Goal: Information Seeking & Learning: Check status

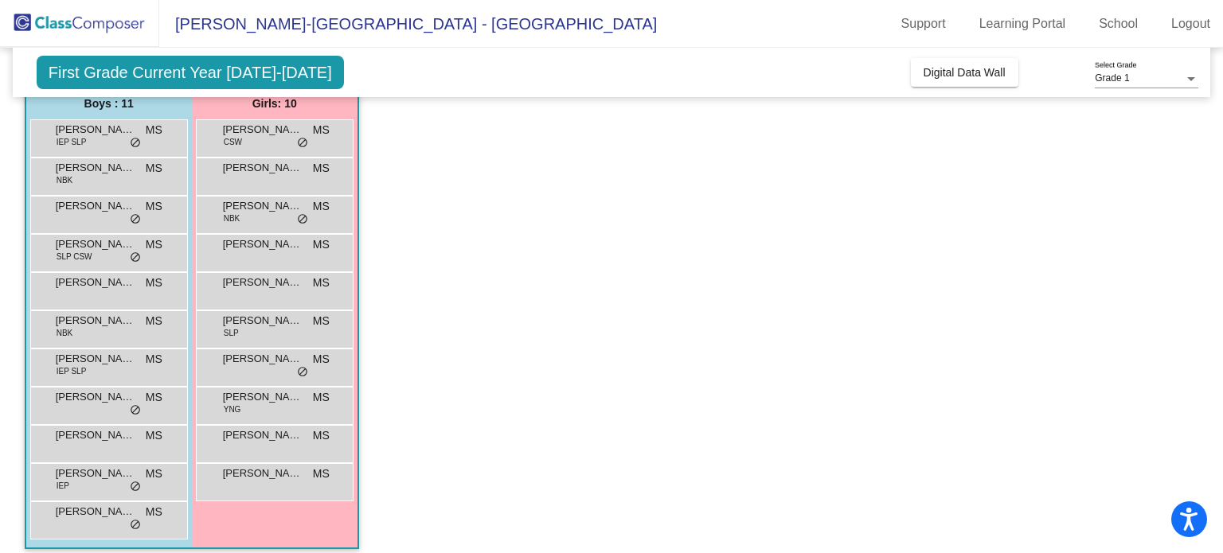
scroll to position [136, 0]
click at [261, 218] on div "[PERSON_NAME] NBK MS lock do_not_disturb_alt" at bounding box center [274, 212] width 152 height 33
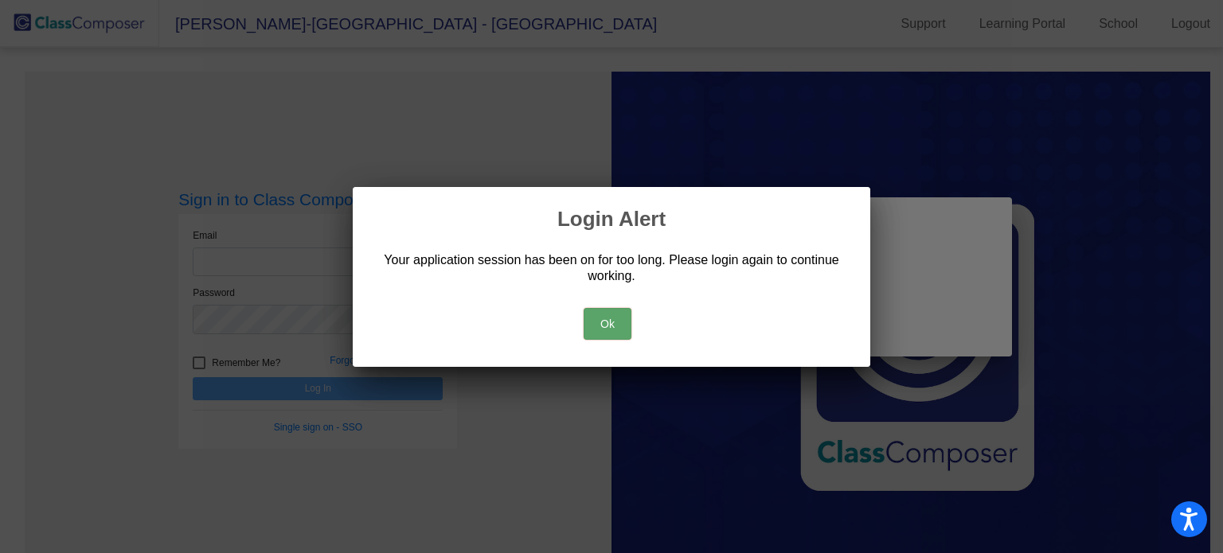
click at [592, 315] on button "Ok" at bounding box center [608, 324] width 48 height 32
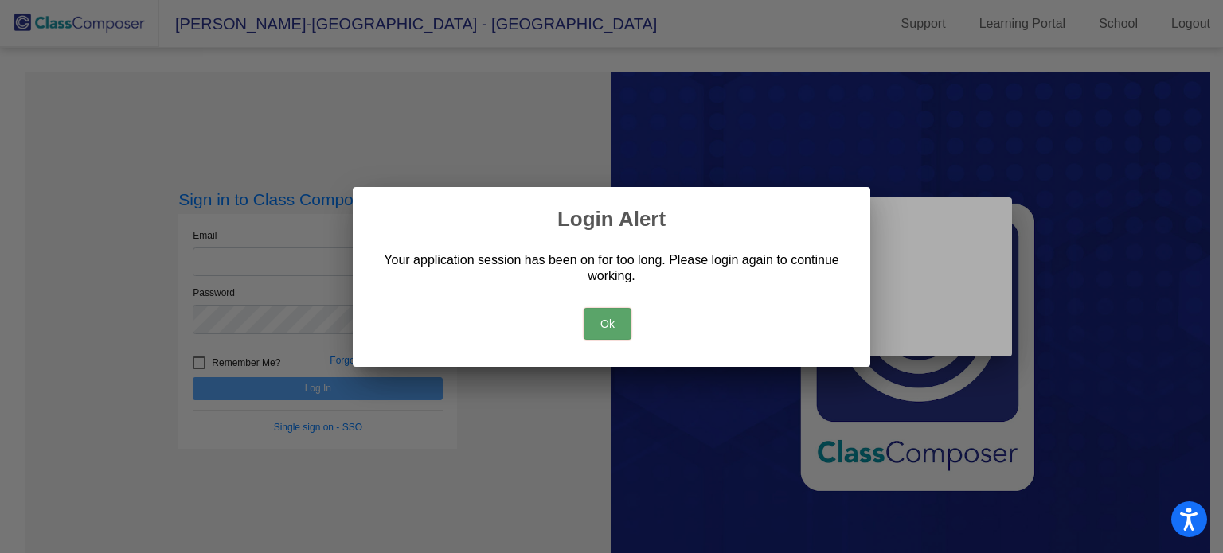
click at [567, 326] on div "Ok" at bounding box center [611, 320] width 479 height 56
click at [580, 328] on div "Ok" at bounding box center [611, 320] width 479 height 56
click at [592, 330] on button "Ok" at bounding box center [608, 324] width 48 height 32
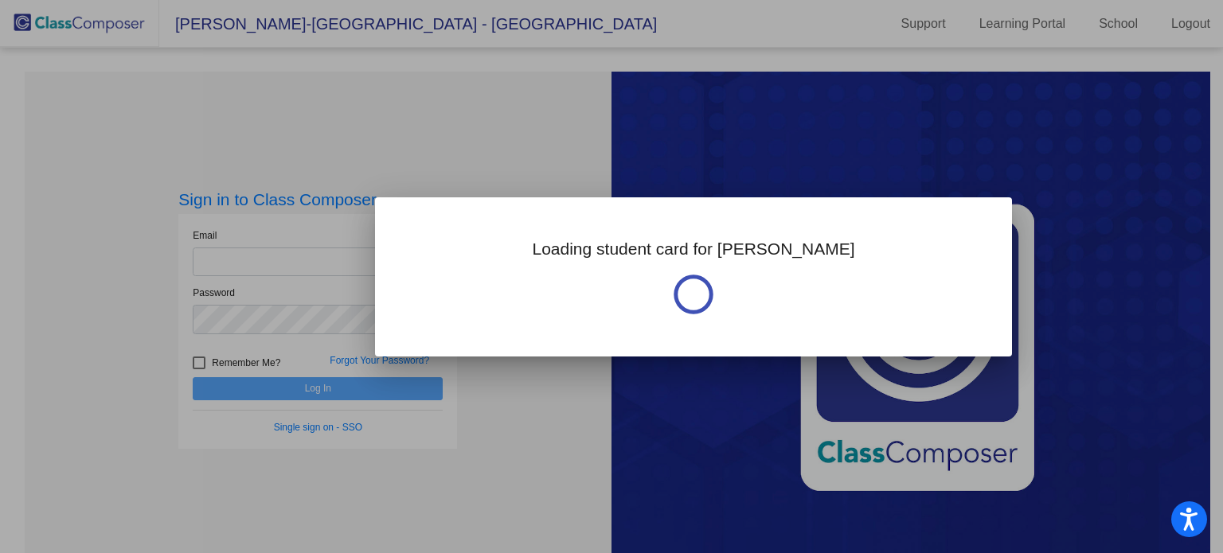
click at [322, 289] on div at bounding box center [611, 276] width 1223 height 553
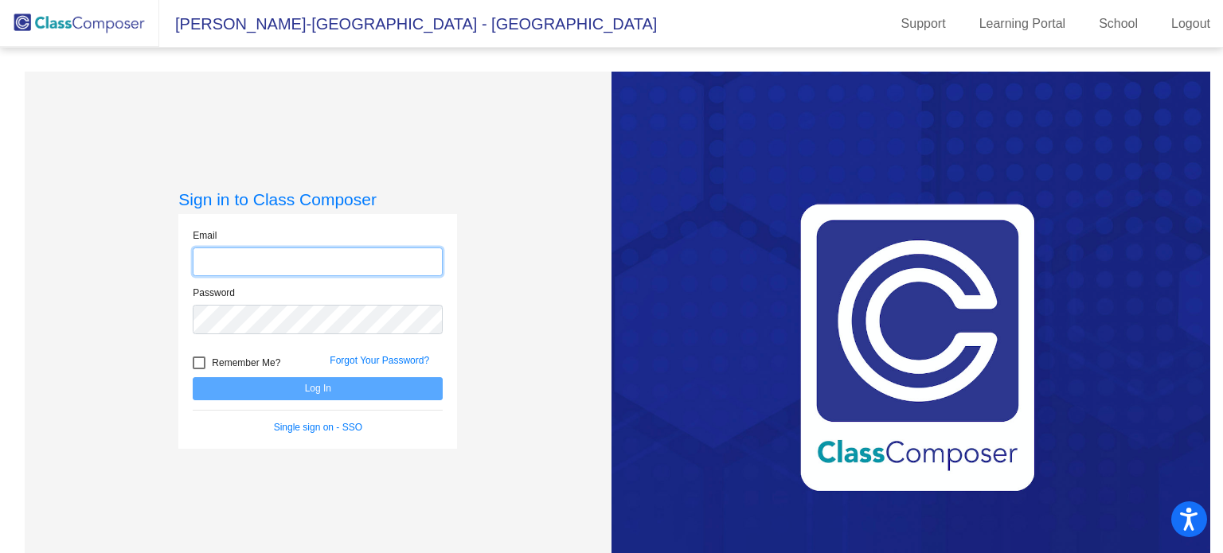
click at [334, 267] on input "email" at bounding box center [318, 262] width 250 height 29
type input "[PERSON_NAME][EMAIL_ADDRESS][DOMAIN_NAME]"
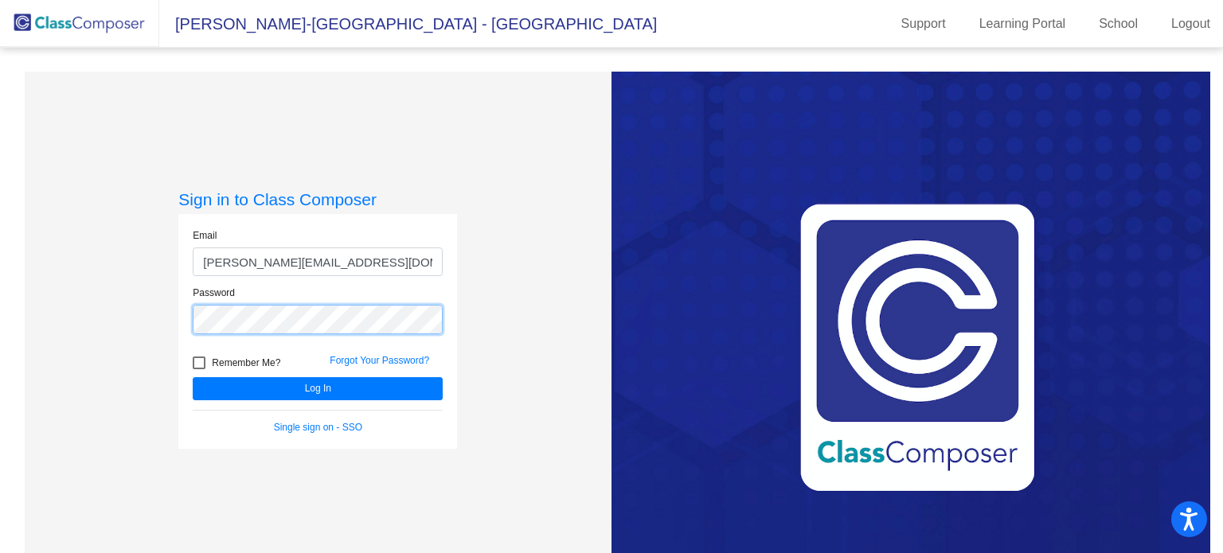
click at [193, 377] on button "Log In" at bounding box center [318, 388] width 250 height 23
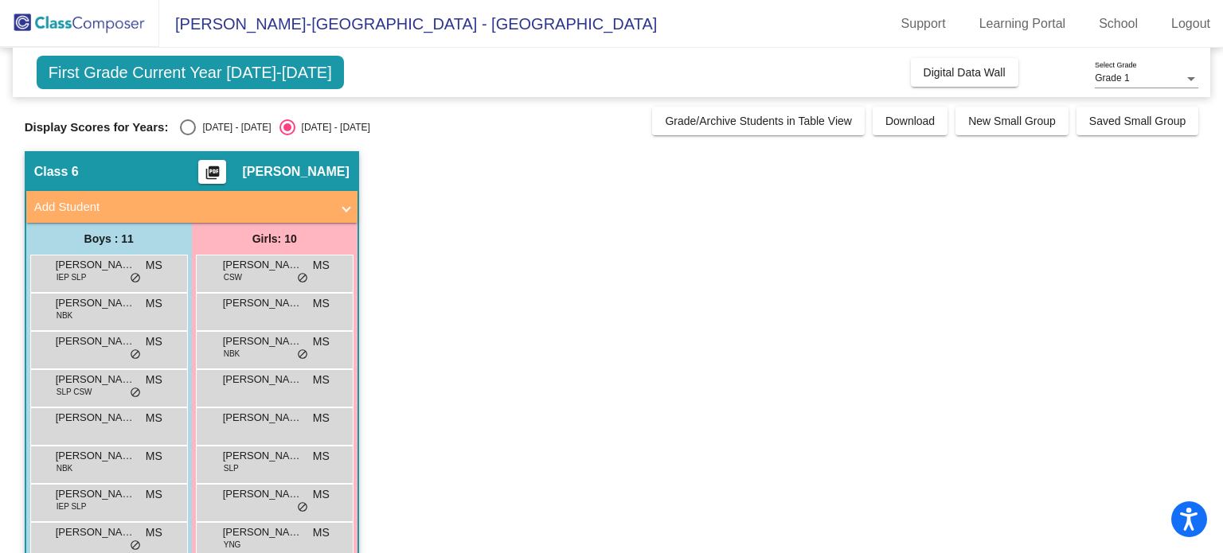
scroll to position [147, 0]
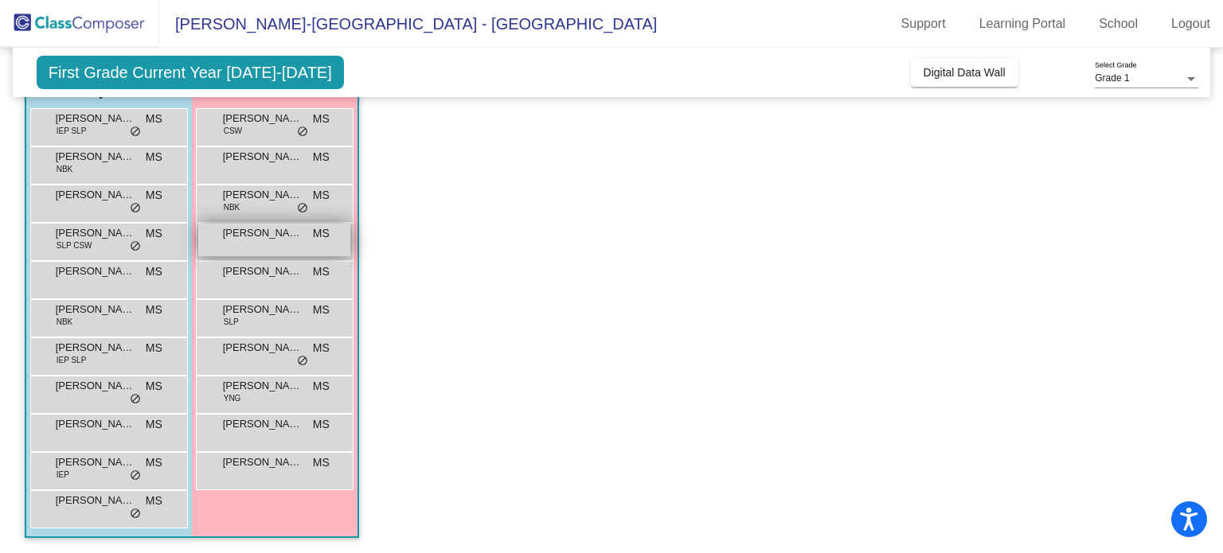
click at [263, 235] on span "[PERSON_NAME]" at bounding box center [263, 233] width 80 height 16
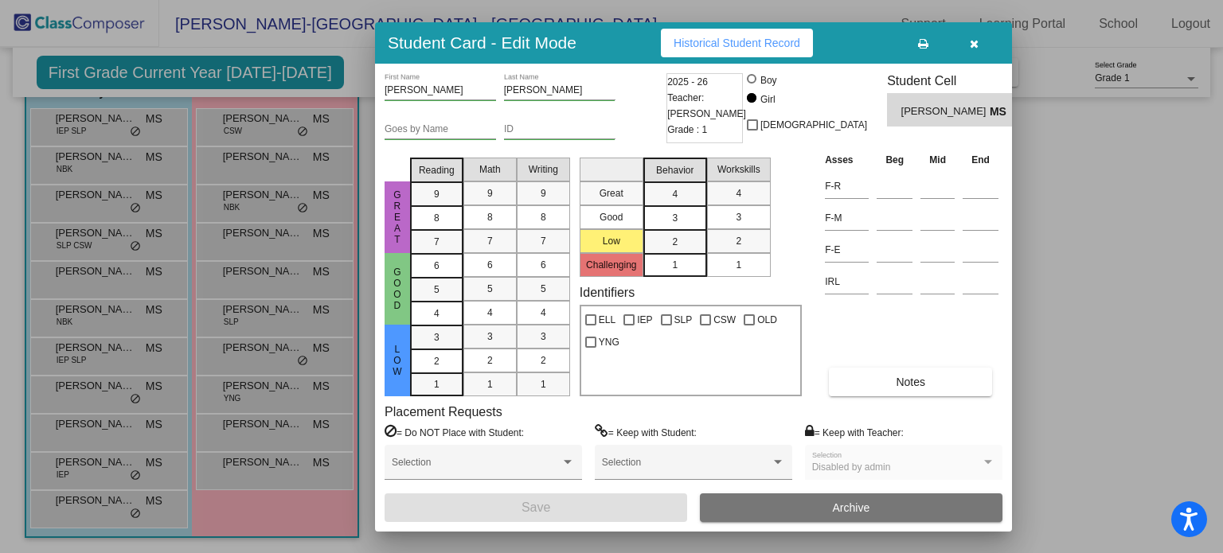
click at [768, 42] on span "Historical Student Record" at bounding box center [737, 43] width 127 height 13
click at [979, 45] on button "button" at bounding box center [973, 43] width 51 height 29
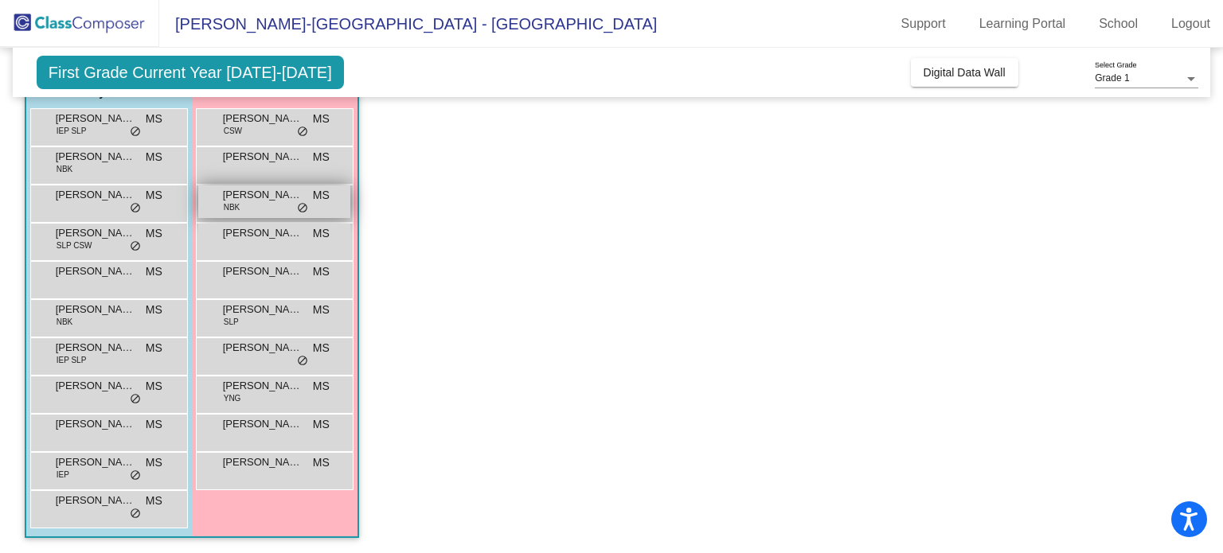
click at [245, 204] on div "[PERSON_NAME] NBK MS lock do_not_disturb_alt" at bounding box center [274, 202] width 152 height 33
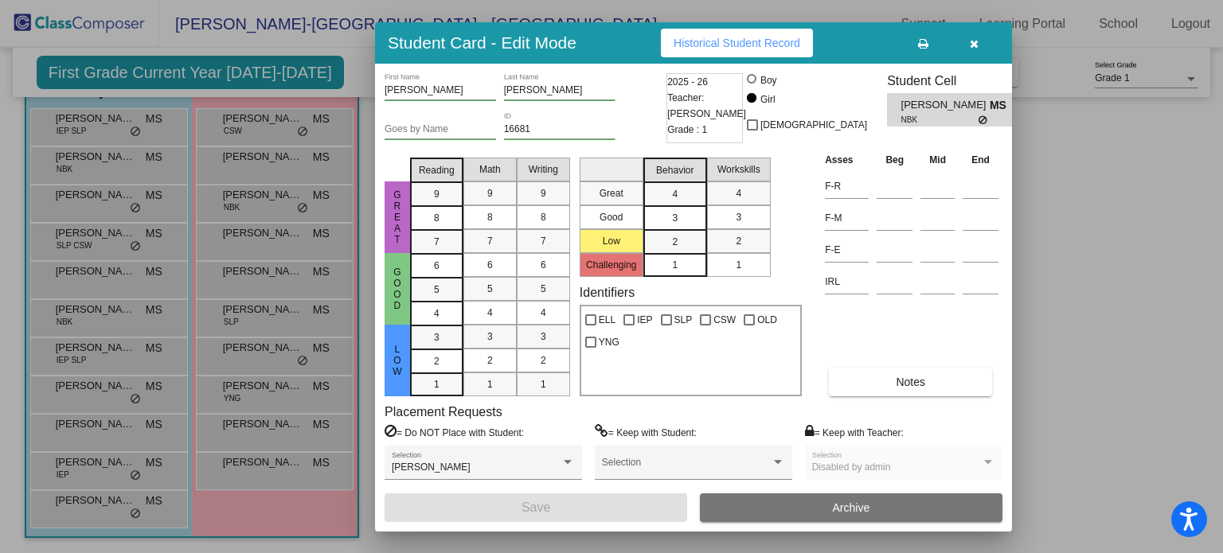
click at [737, 44] on span "Historical Student Record" at bounding box center [737, 43] width 127 height 13
click at [981, 43] on button "button" at bounding box center [973, 43] width 51 height 29
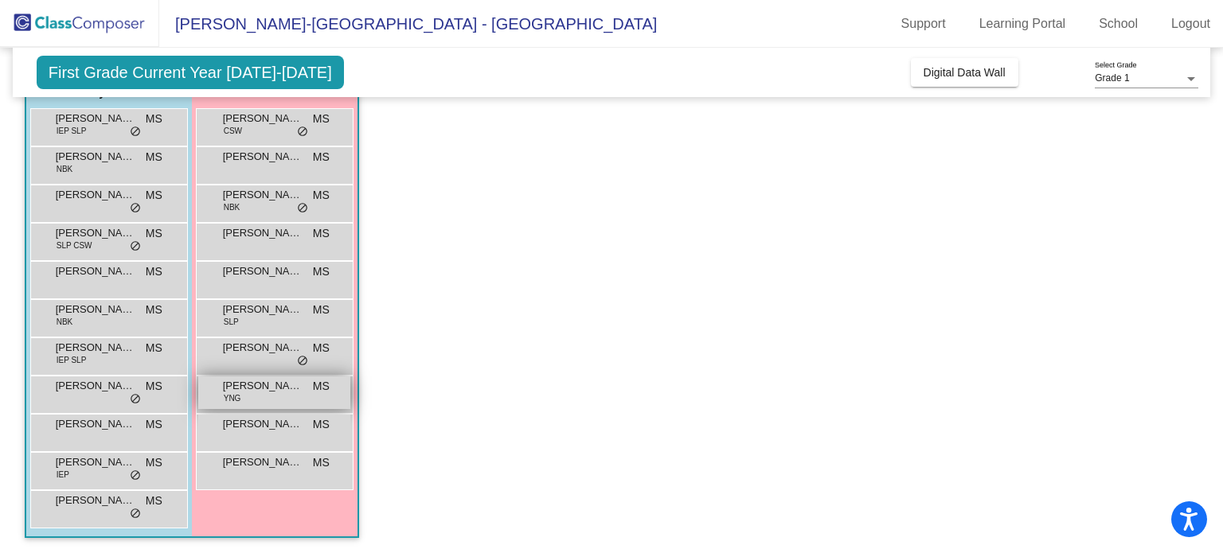
click at [269, 397] on div "[PERSON_NAME] YNG MS lock do_not_disturb_alt" at bounding box center [274, 393] width 152 height 33
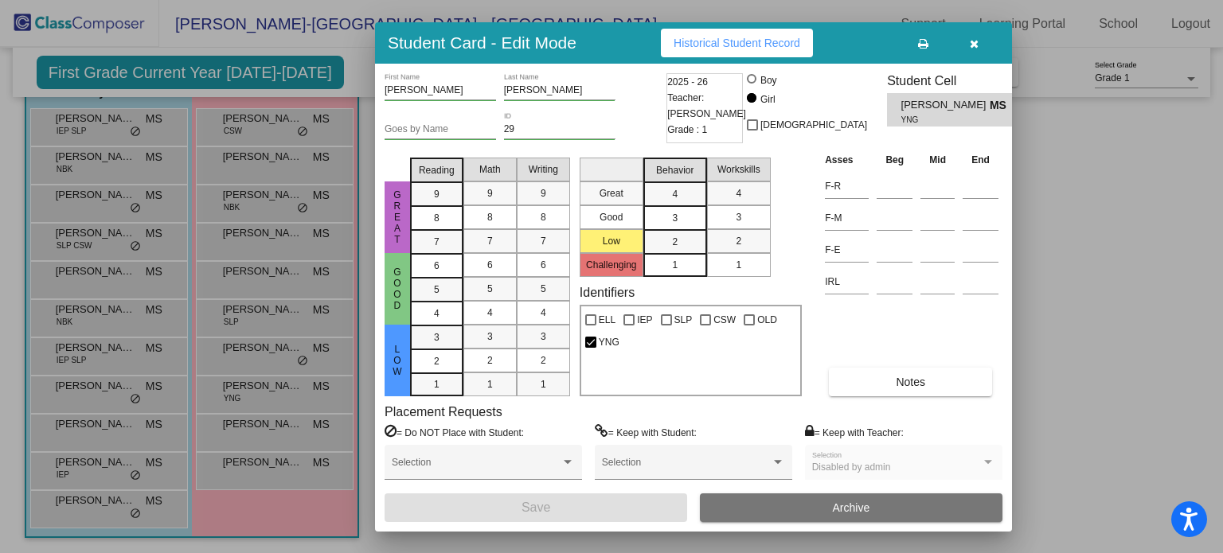
click at [665, 34] on button "Historical Student Record" at bounding box center [737, 43] width 152 height 29
click at [967, 44] on button "button" at bounding box center [973, 43] width 51 height 29
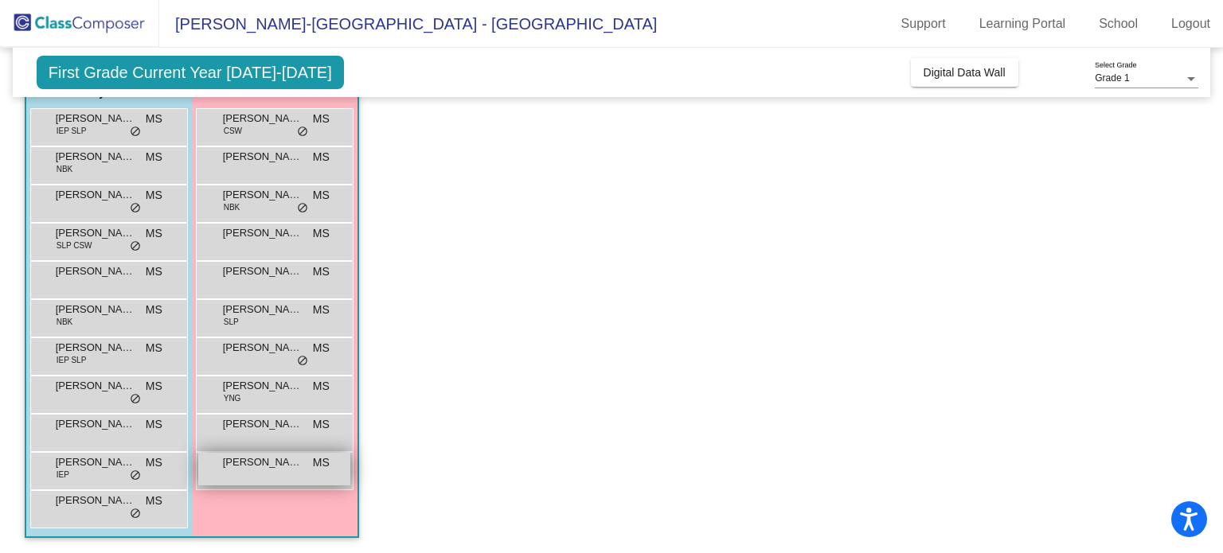
click at [247, 475] on div "[PERSON_NAME] MS lock do_not_disturb_alt" at bounding box center [274, 469] width 152 height 33
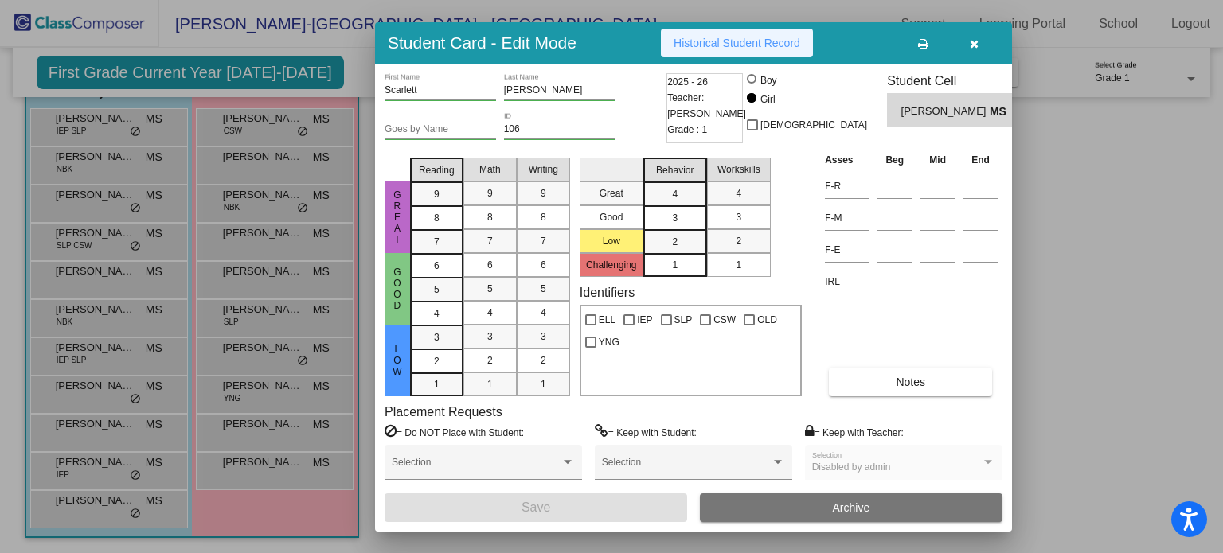
click at [690, 57] on button "Historical Student Record" at bounding box center [737, 43] width 152 height 29
click at [983, 47] on button "button" at bounding box center [973, 43] width 51 height 29
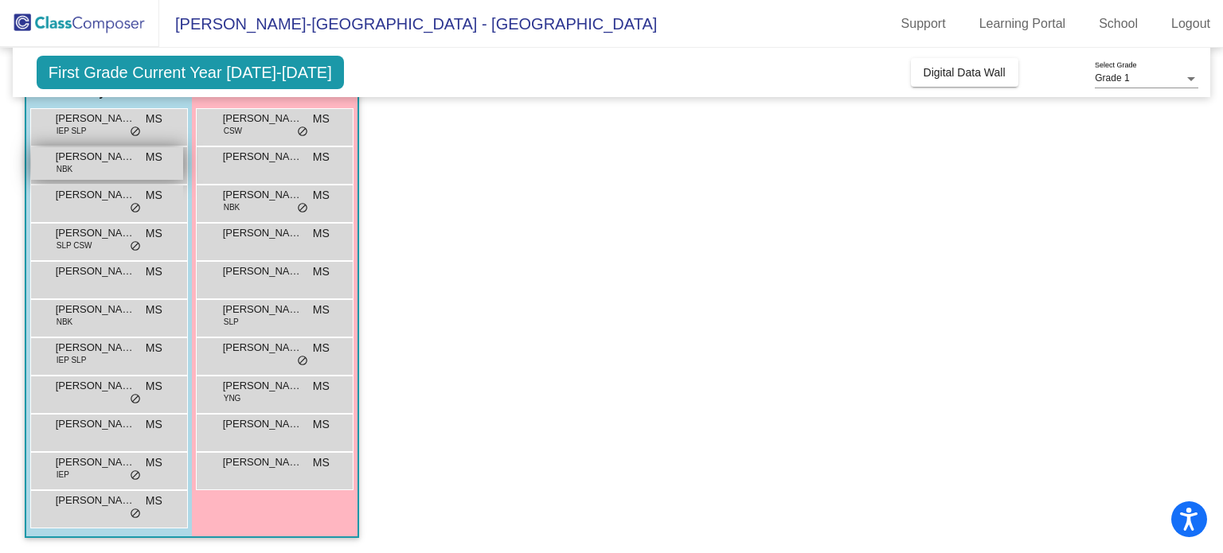
click at [111, 163] on span "[PERSON_NAME]" at bounding box center [96, 157] width 80 height 16
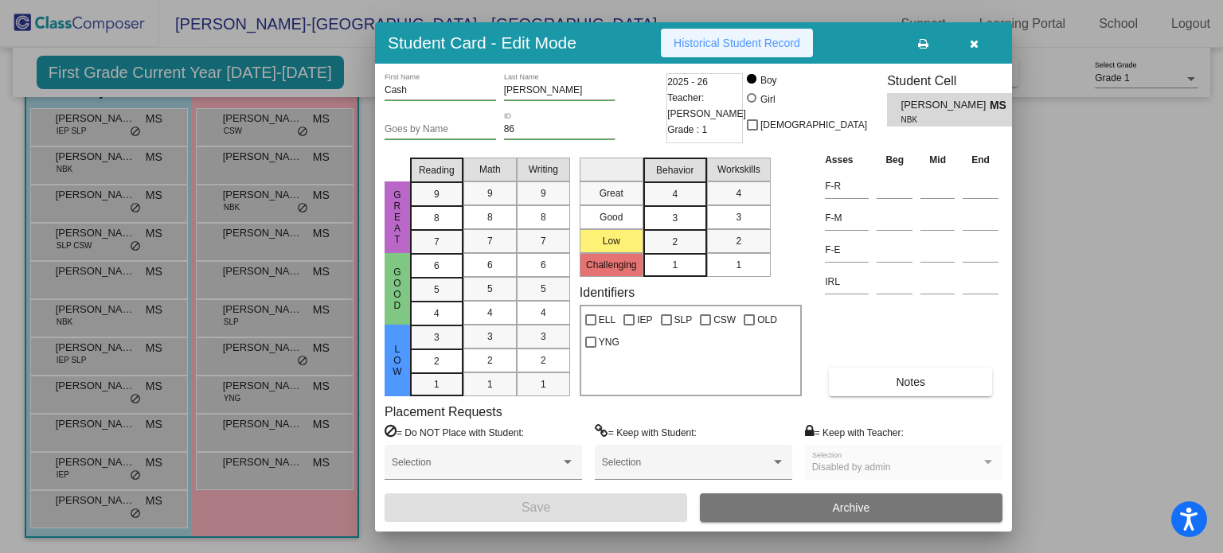
click at [783, 55] on button "Historical Student Record" at bounding box center [737, 43] width 152 height 29
click at [983, 47] on button "button" at bounding box center [973, 43] width 51 height 29
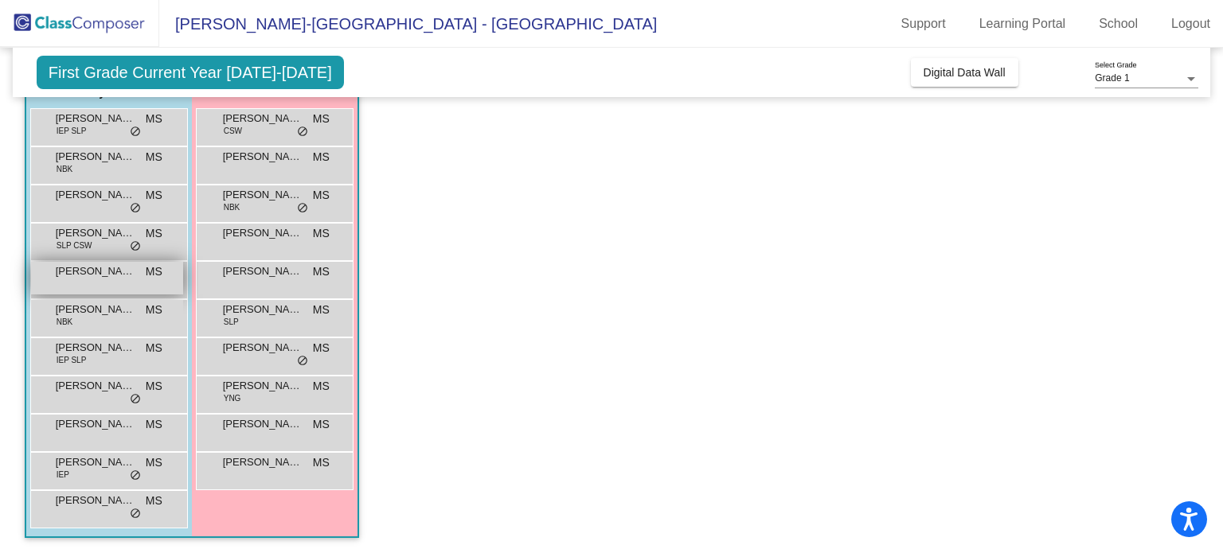
click at [127, 277] on span "[PERSON_NAME] [PERSON_NAME]" at bounding box center [96, 272] width 80 height 16
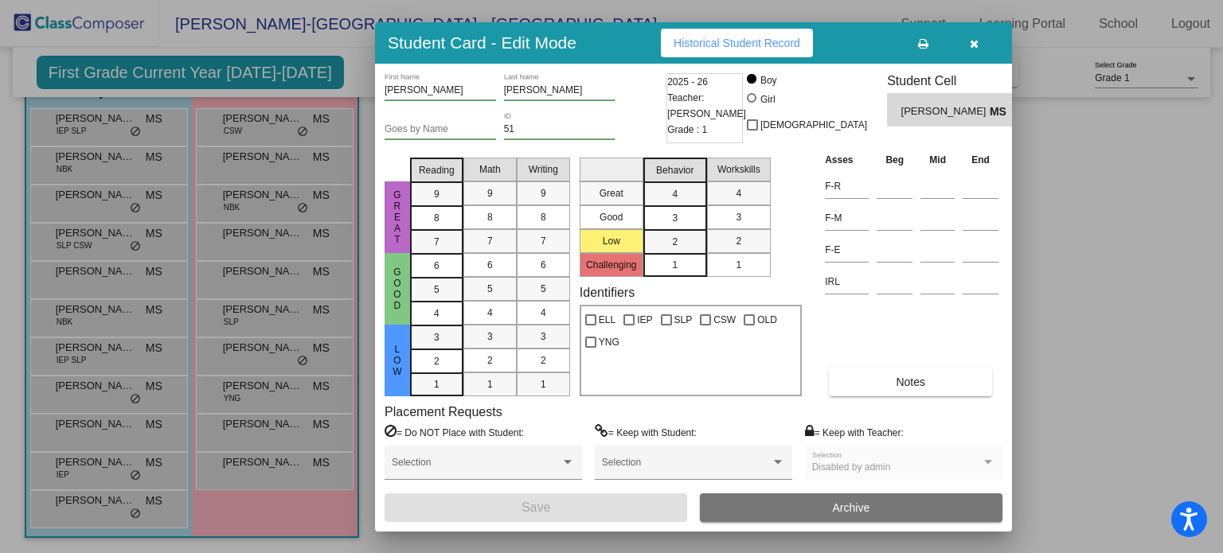
click at [730, 49] on button "Historical Student Record" at bounding box center [737, 43] width 152 height 29
click at [974, 47] on icon "button" at bounding box center [974, 43] width 9 height 11
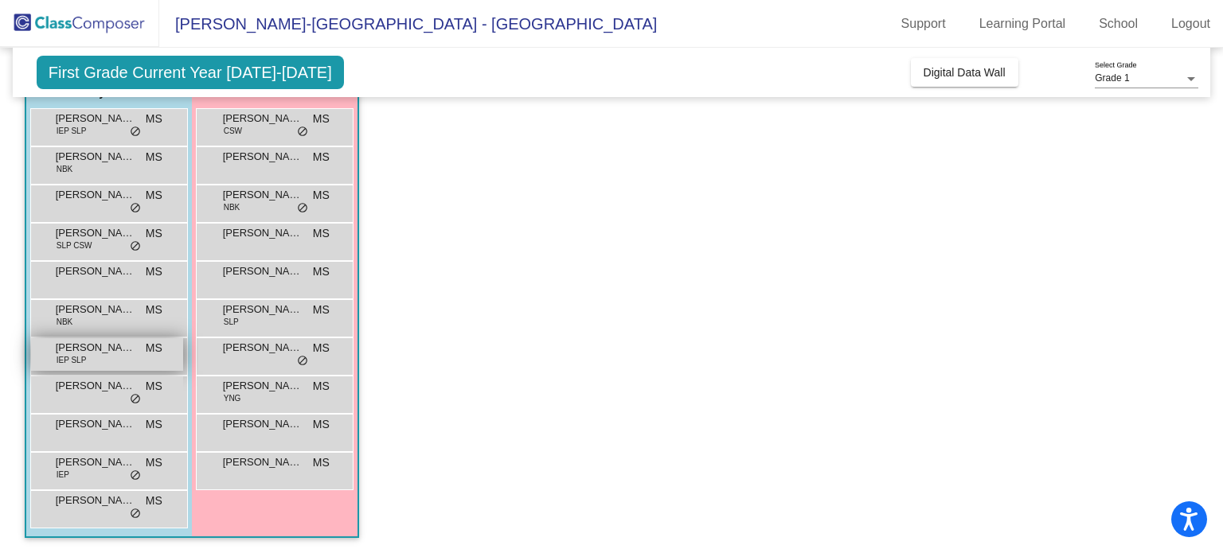
click at [128, 350] on span "[PERSON_NAME]" at bounding box center [96, 348] width 80 height 16
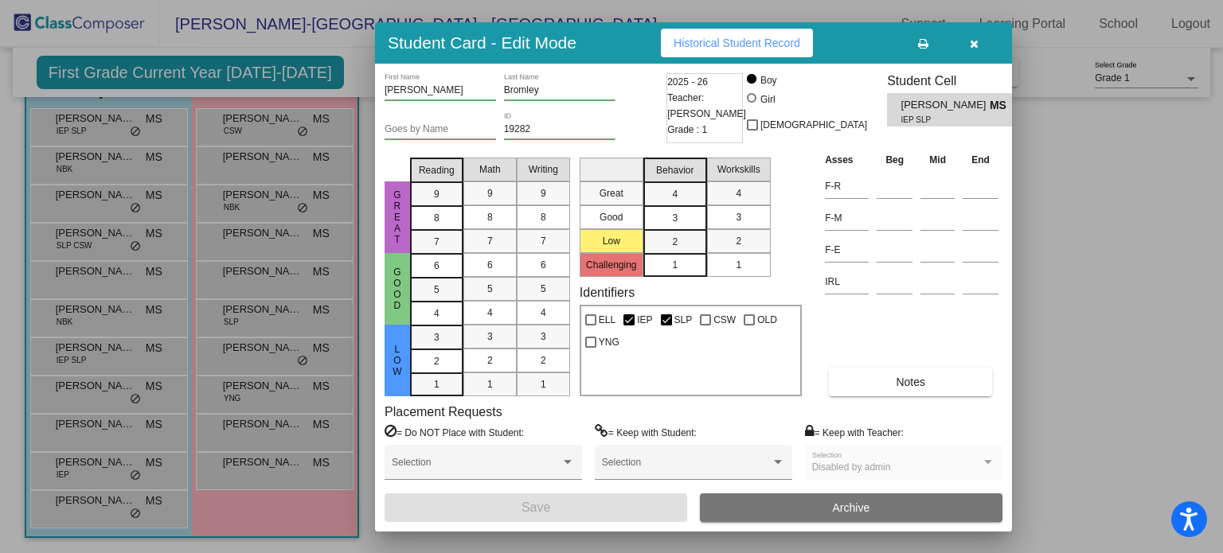
click at [725, 46] on span "Historical Student Record" at bounding box center [737, 43] width 127 height 13
click at [971, 43] on icon "button" at bounding box center [974, 43] width 9 height 11
